Goal: Check status: Check status

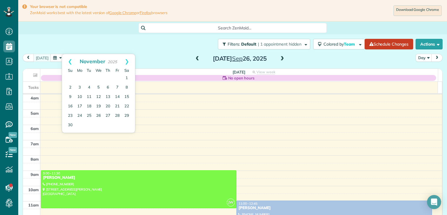
scroll to position [46, 0]
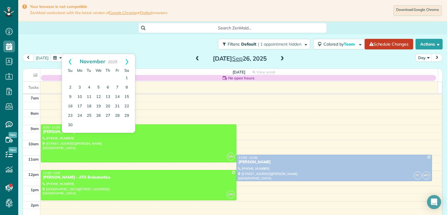
click at [161, 44] on div "Filters: Default | 1 appointment hidden Colored by Team Color by Cleaner Color …" at bounding box center [232, 43] width 429 height 19
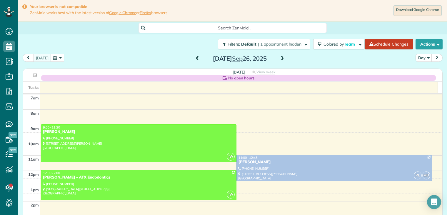
click at [280, 59] on span at bounding box center [282, 58] width 6 height 5
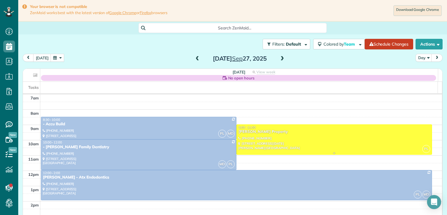
click at [247, 136] on div at bounding box center [334, 140] width 195 height 30
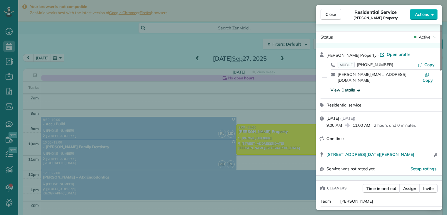
click at [360, 89] on icon "button" at bounding box center [359, 90] width 4 height 3
click at [360, 87] on div "View Details" at bounding box center [382, 90] width 109 height 6
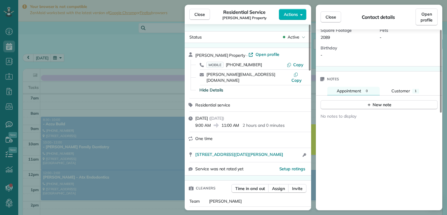
scroll to position [177, 0]
click at [400, 87] on span "Customer" at bounding box center [401, 89] width 19 height 5
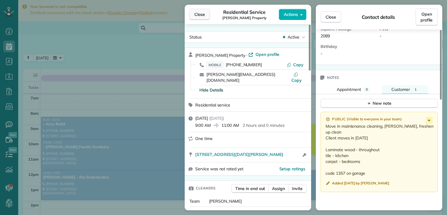
click at [196, 15] on span "Close" at bounding box center [200, 14] width 11 height 6
